Goal: Task Accomplishment & Management: Manage account settings

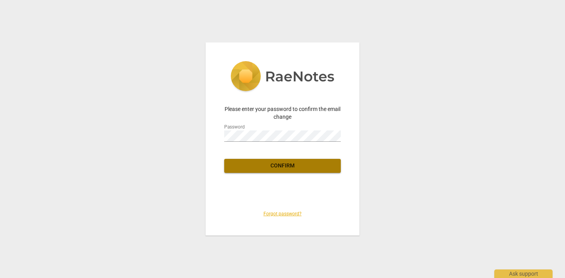
click at [288, 169] on button "Confirm" at bounding box center [282, 166] width 117 height 14
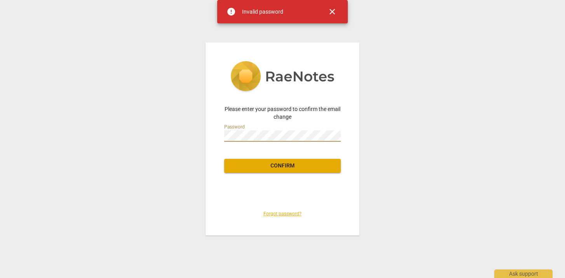
click at [208, 130] on div "Please enter your password to confirm the email change Password Confirm Forgot …" at bounding box center [283, 138] width 154 height 193
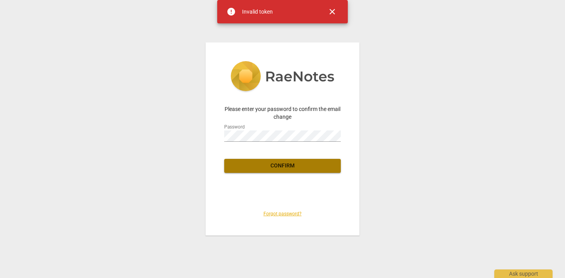
click at [250, 165] on span "Confirm" at bounding box center [282, 166] width 104 height 8
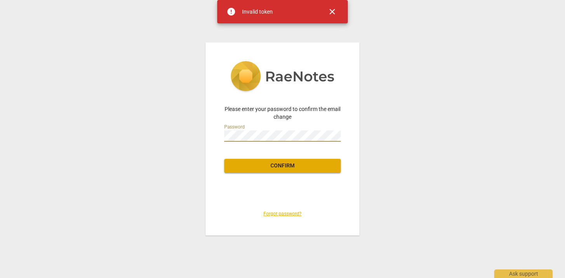
click at [206, 136] on div "Please enter your password to confirm the email change Password Confirm Forgot …" at bounding box center [283, 138] width 154 height 193
click at [177, 169] on div "Please enter your password to confirm the email change Password Confirm Forgot …" at bounding box center [282, 139] width 565 height 278
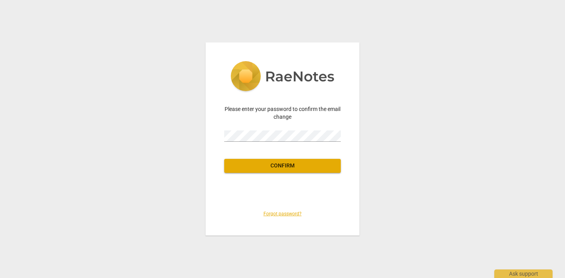
click at [281, 211] on link "Forgot password?" at bounding box center [283, 213] width 38 height 5
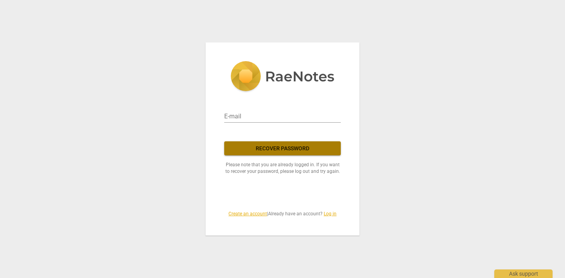
click at [291, 152] on span "Recover password" at bounding box center [282, 149] width 104 height 8
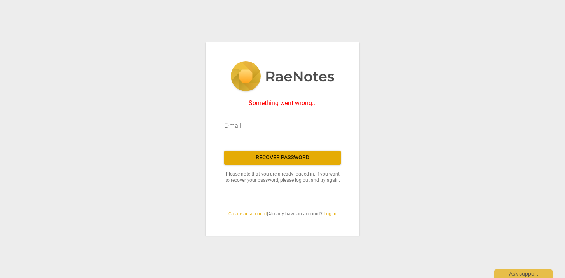
click at [332, 214] on link "Log in" at bounding box center [330, 213] width 13 height 5
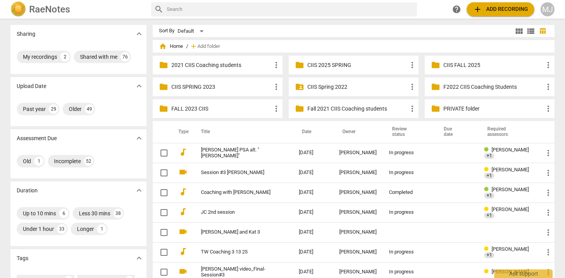
click at [451, 65] on p "CIIS FALL 2025" at bounding box center [493, 65] width 100 height 8
